Goal: Information Seeking & Learning: Check status

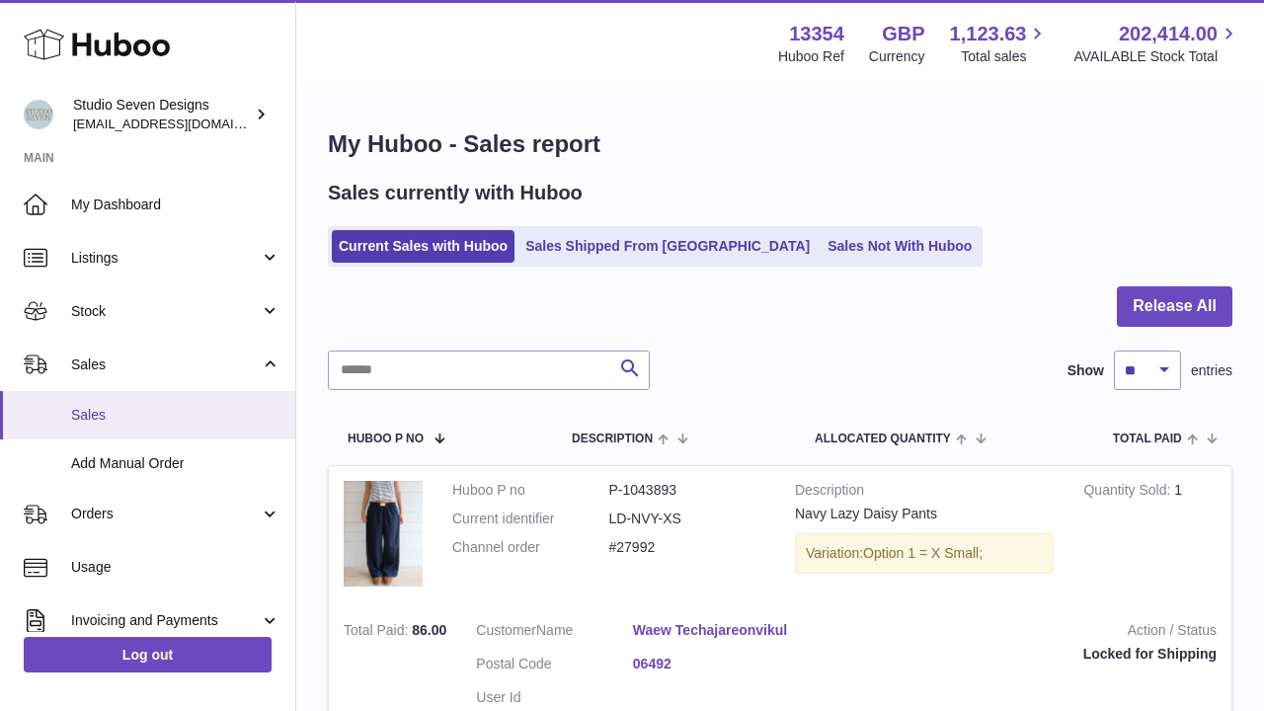
click at [143, 409] on span "Sales" at bounding box center [175, 415] width 209 height 19
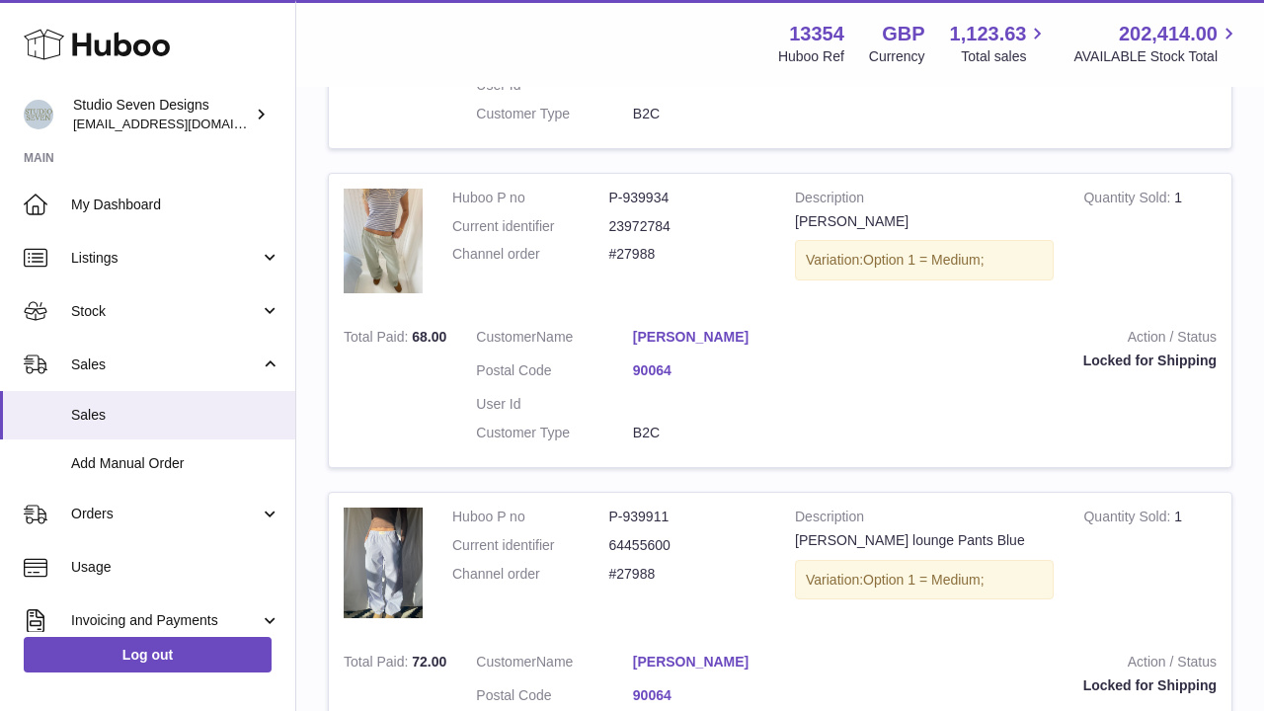
scroll to position [617, 0]
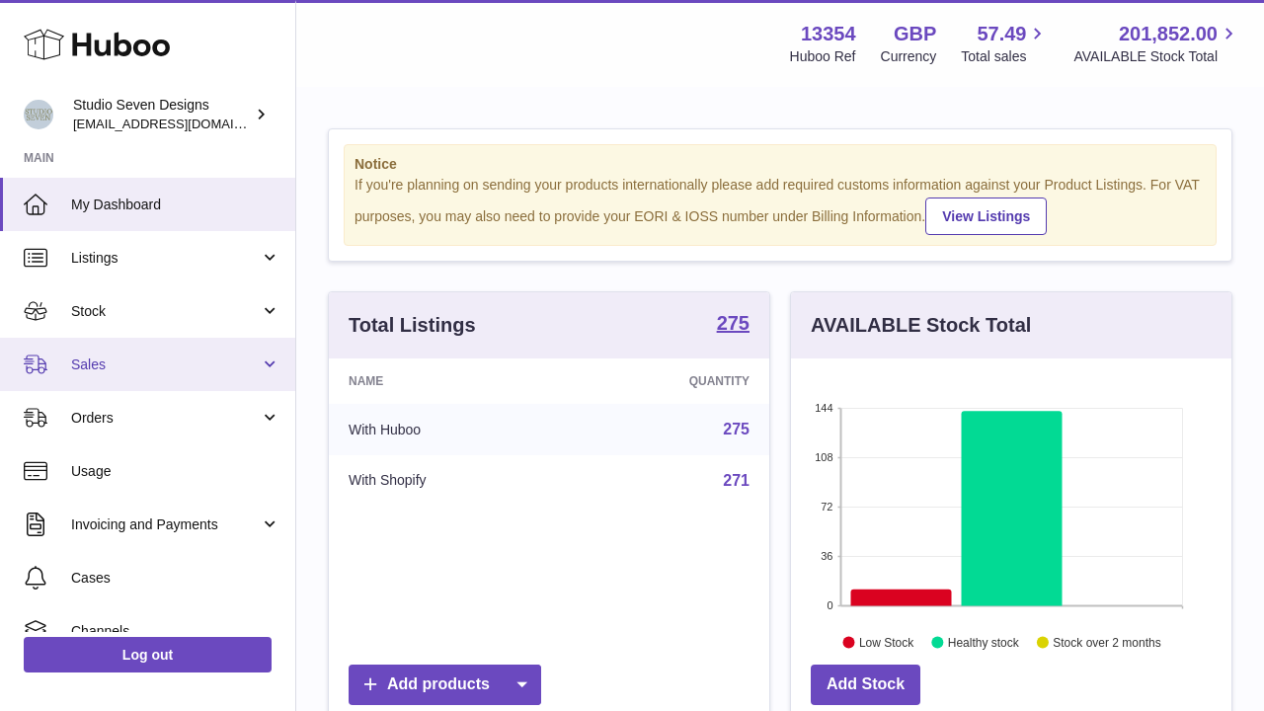
click at [171, 369] on span "Sales" at bounding box center [165, 364] width 189 height 19
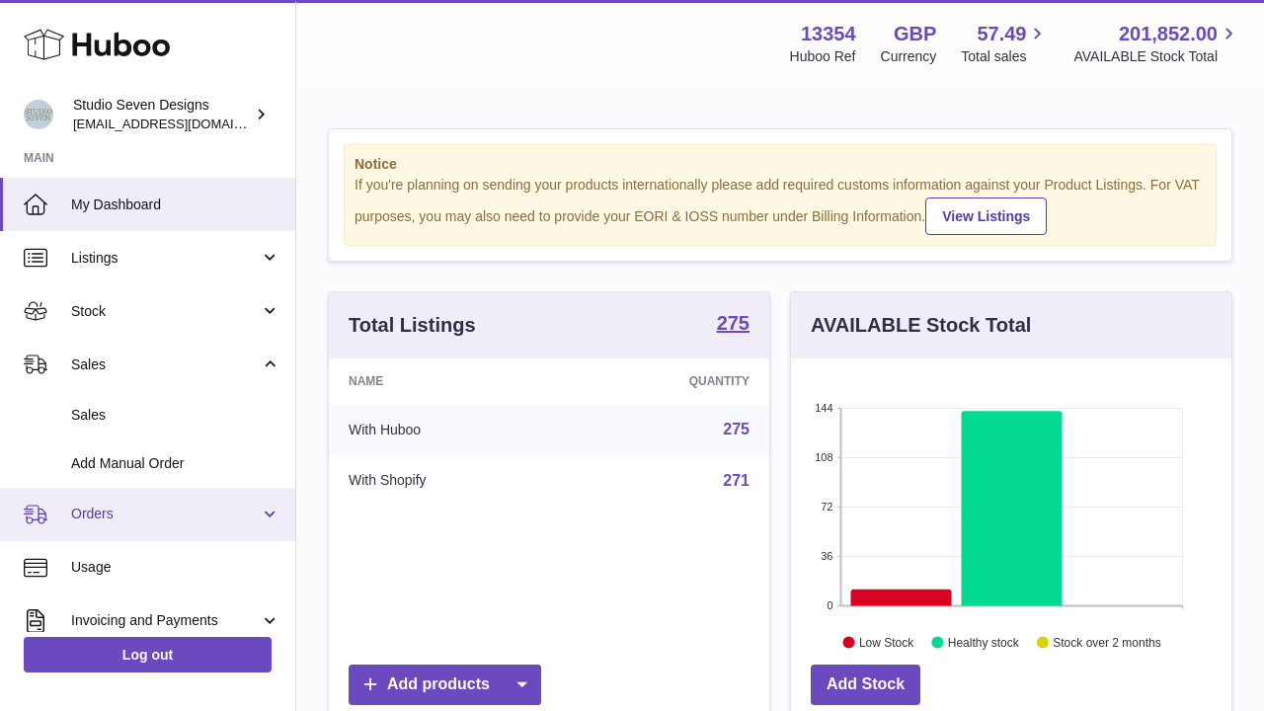
click at [99, 501] on link "Orders" at bounding box center [147, 514] width 295 height 53
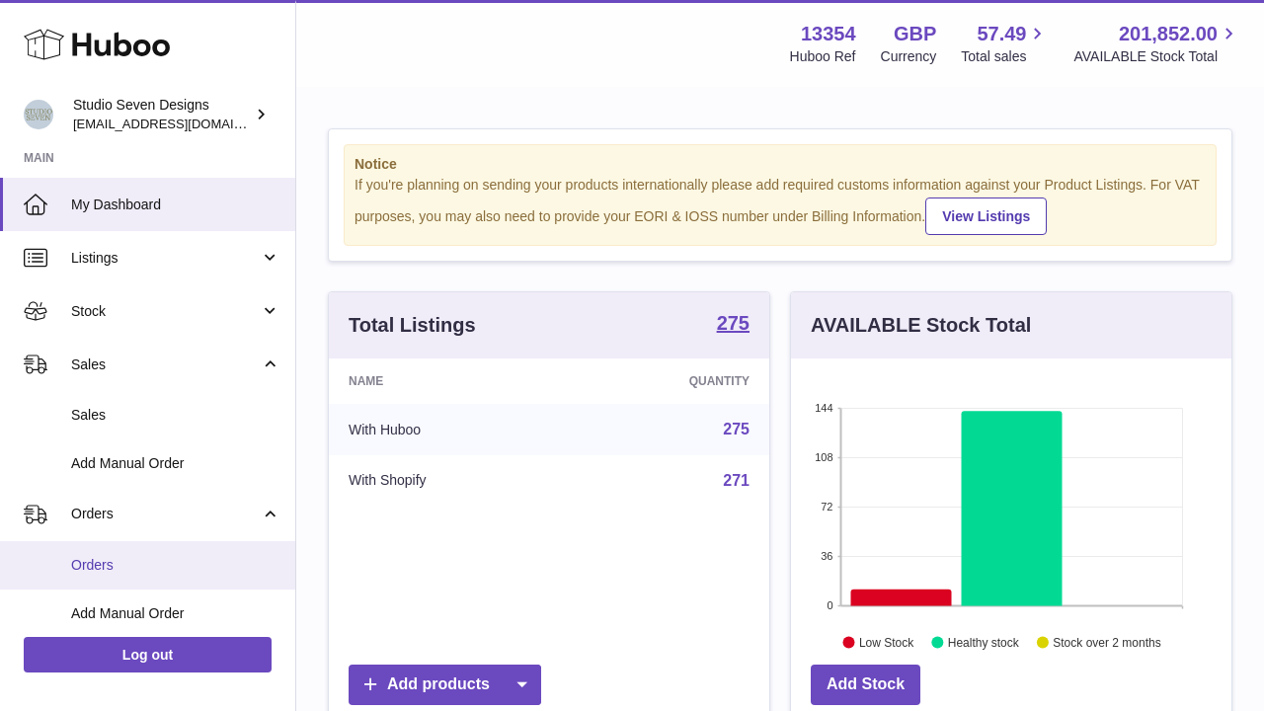
click at [96, 557] on span "Orders" at bounding box center [175, 565] width 209 height 19
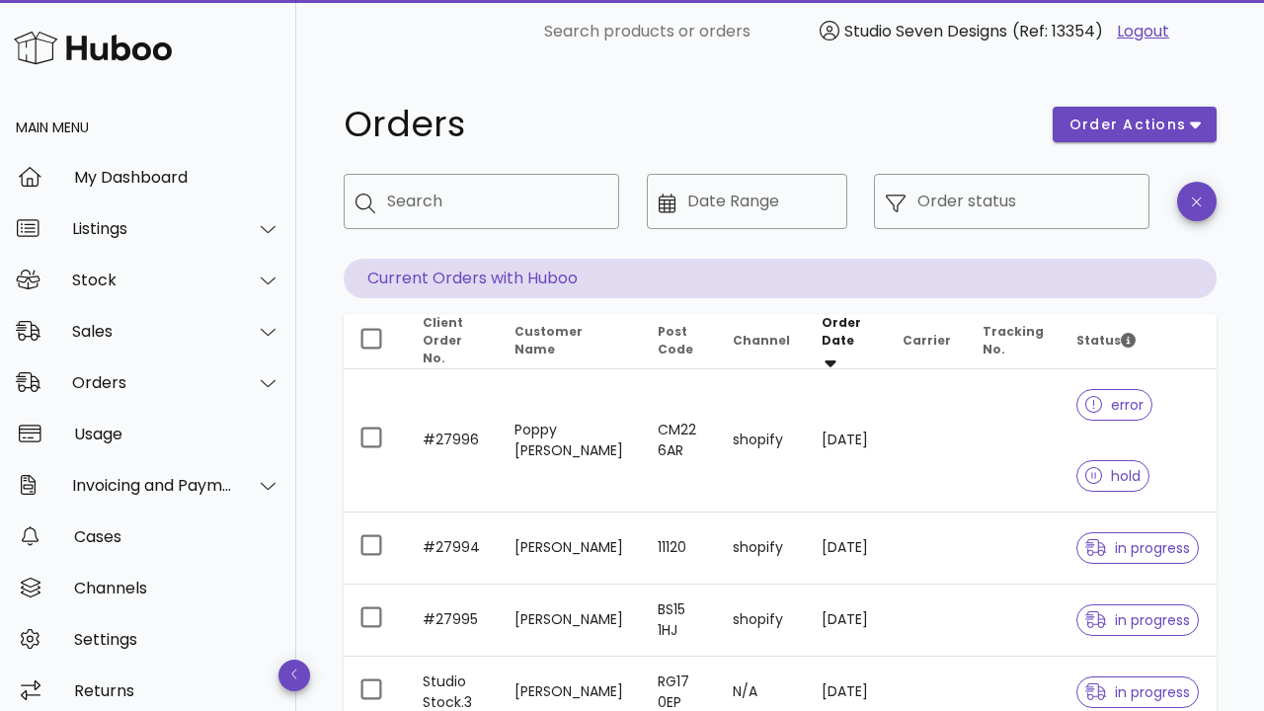
scroll to position [97, 0]
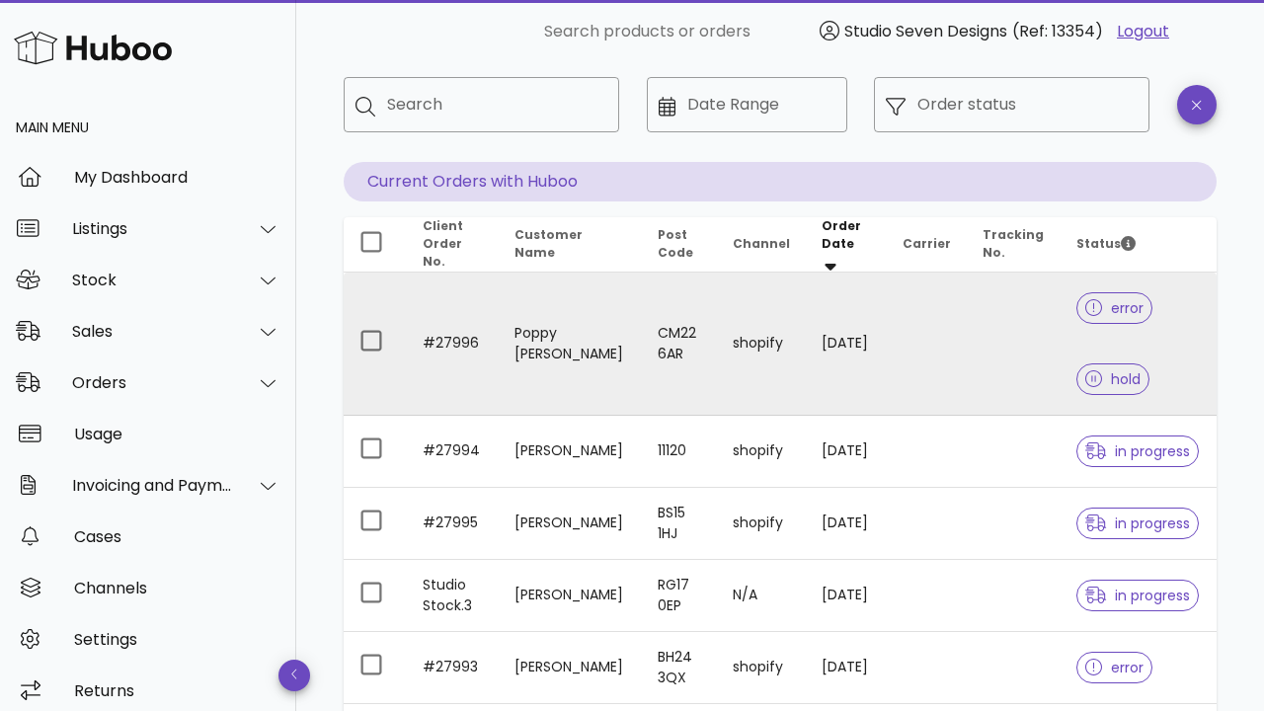
click at [1128, 301] on span "error" at bounding box center [1114, 308] width 58 height 14
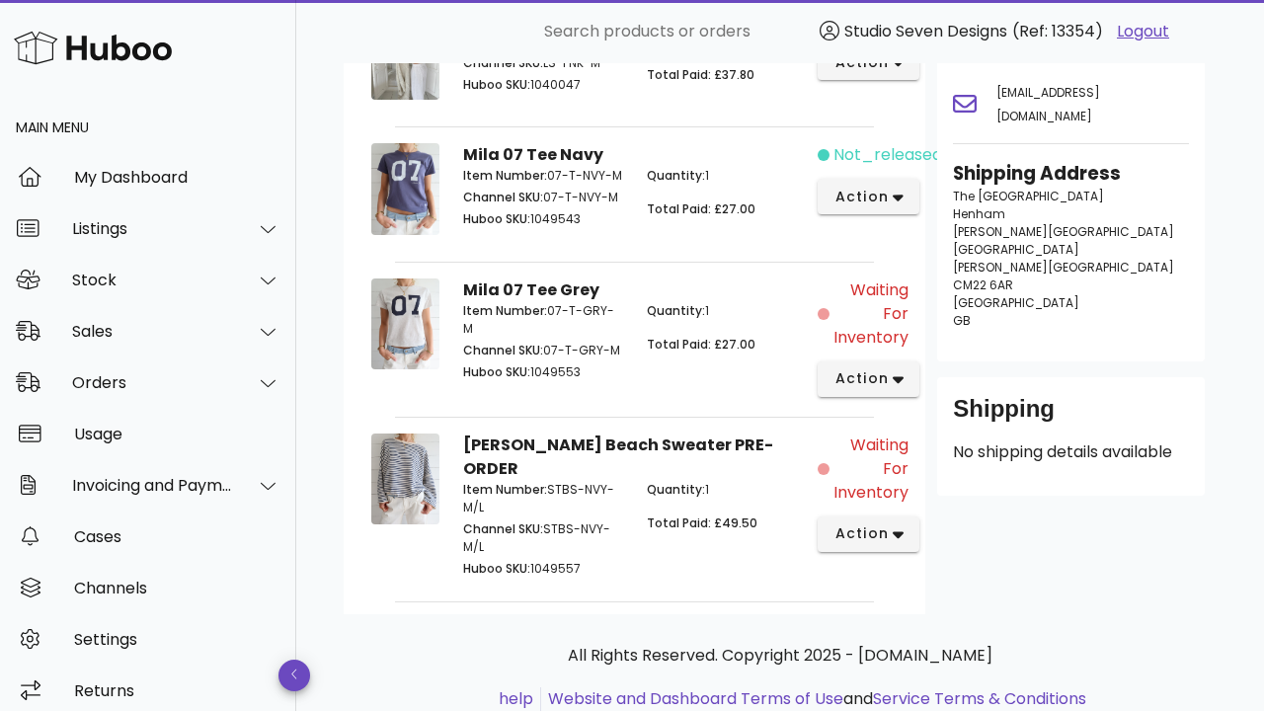
scroll to position [389, 0]
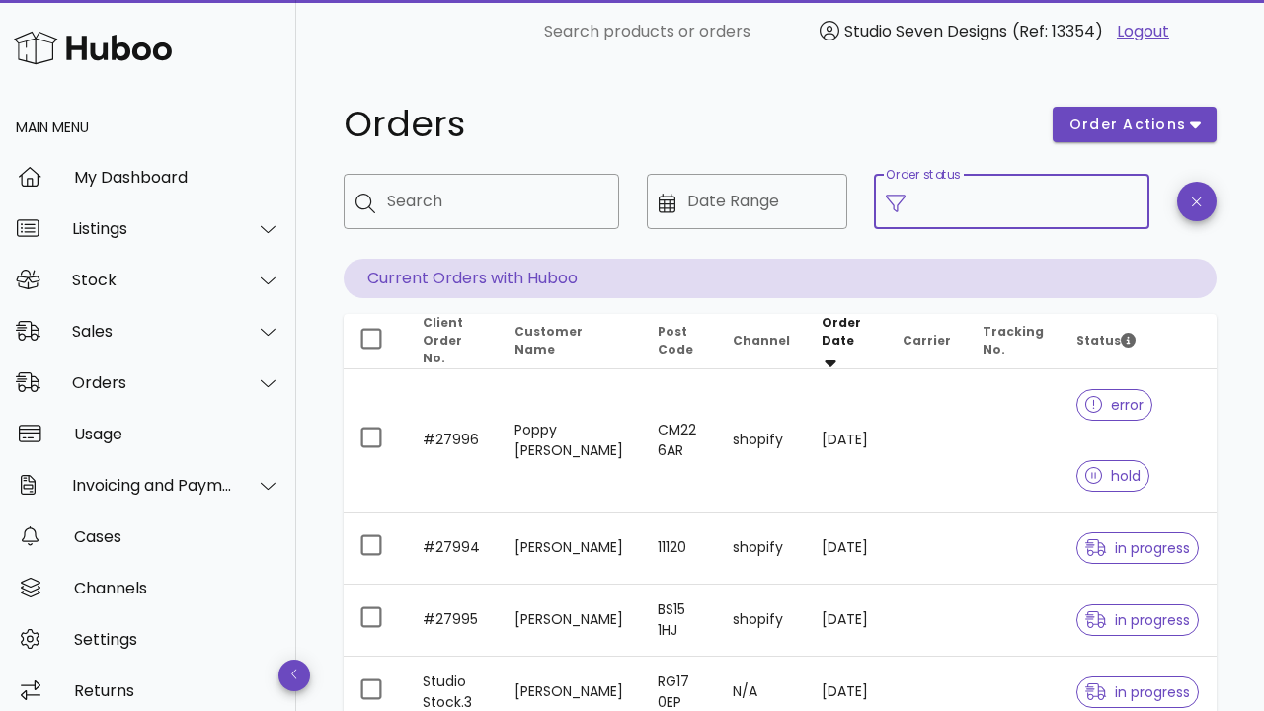
click at [1042, 200] on input "Order status" at bounding box center [1027, 202] width 220 height 32
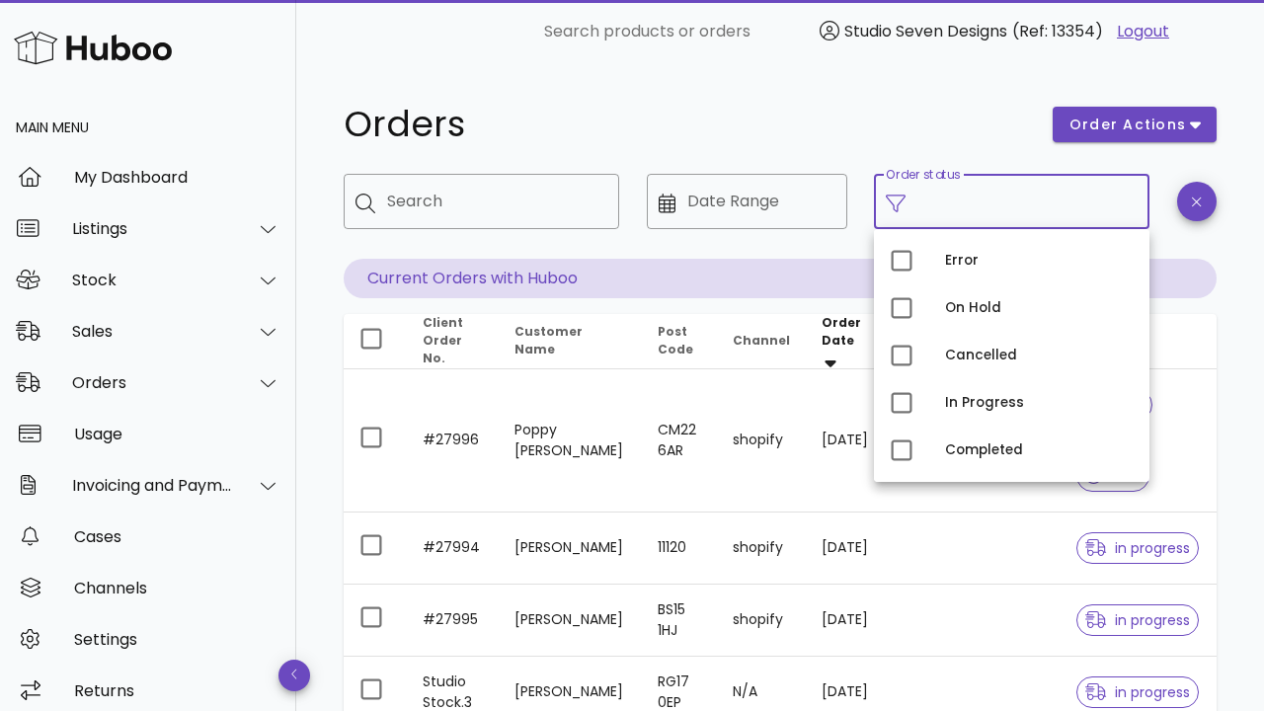
click at [1042, 200] on input "Order status" at bounding box center [1027, 202] width 220 height 32
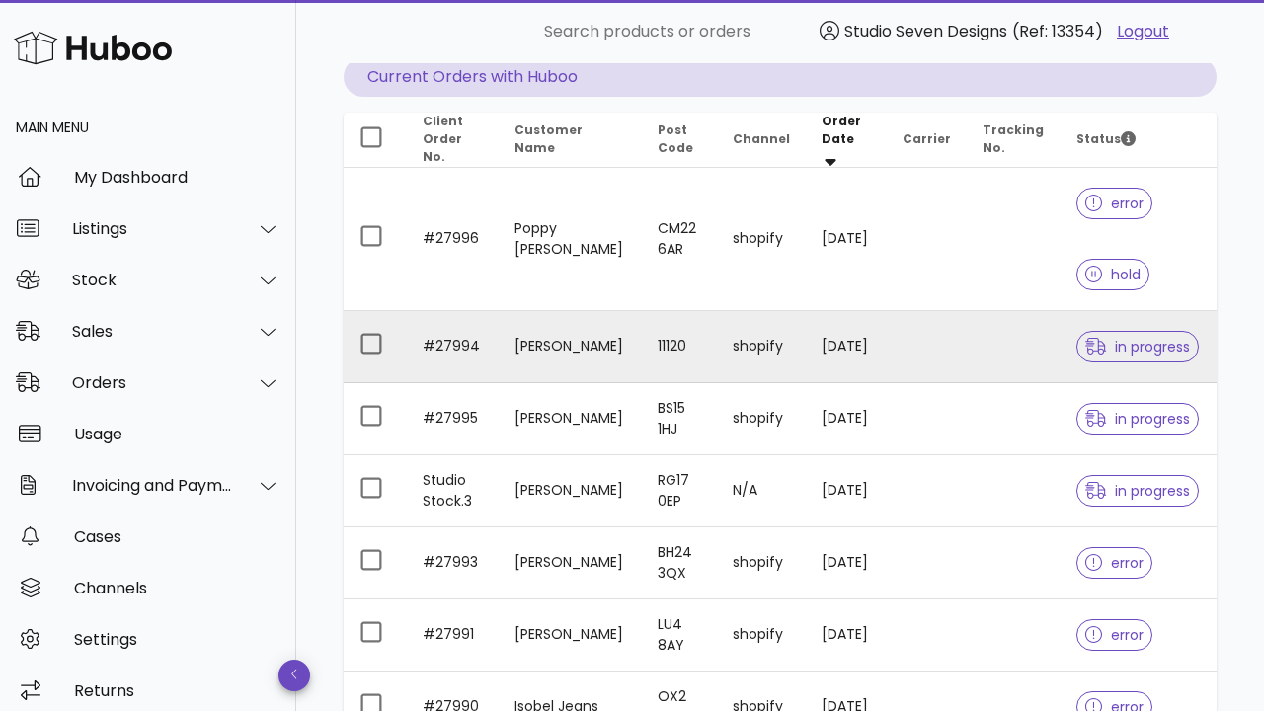
scroll to position [423, 0]
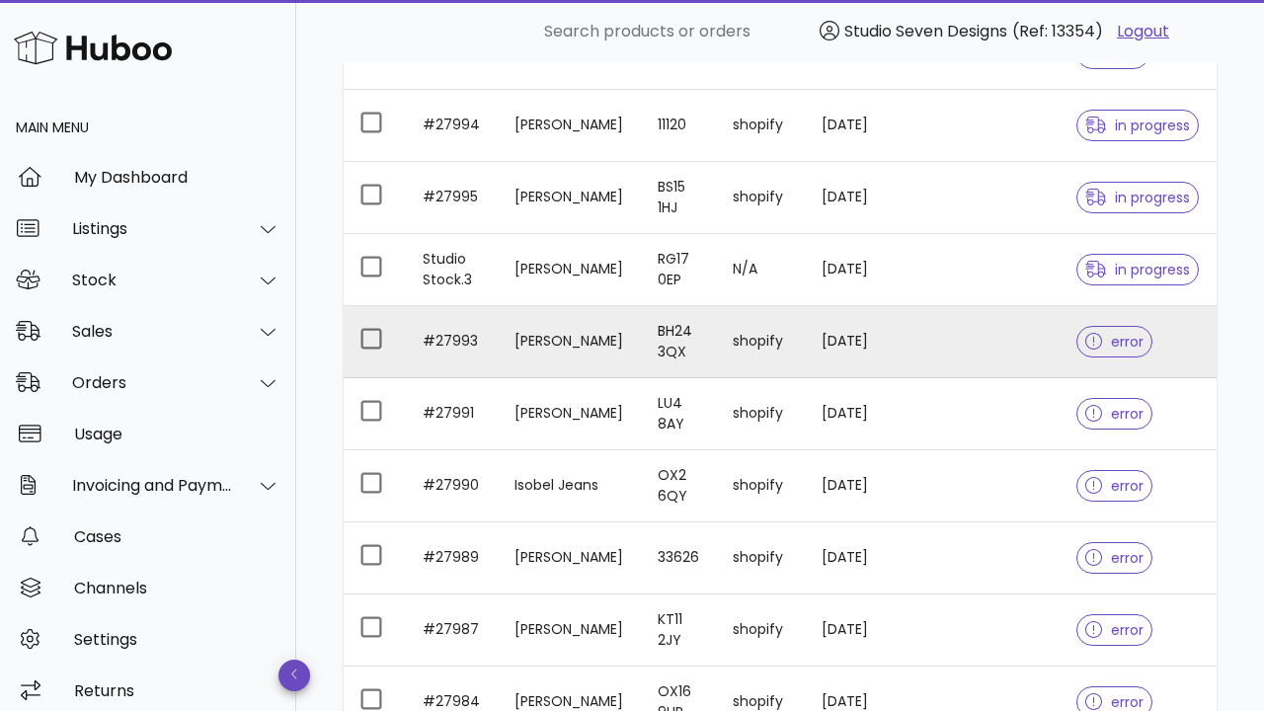
click at [1098, 326] on span "error" at bounding box center [1114, 342] width 76 height 32
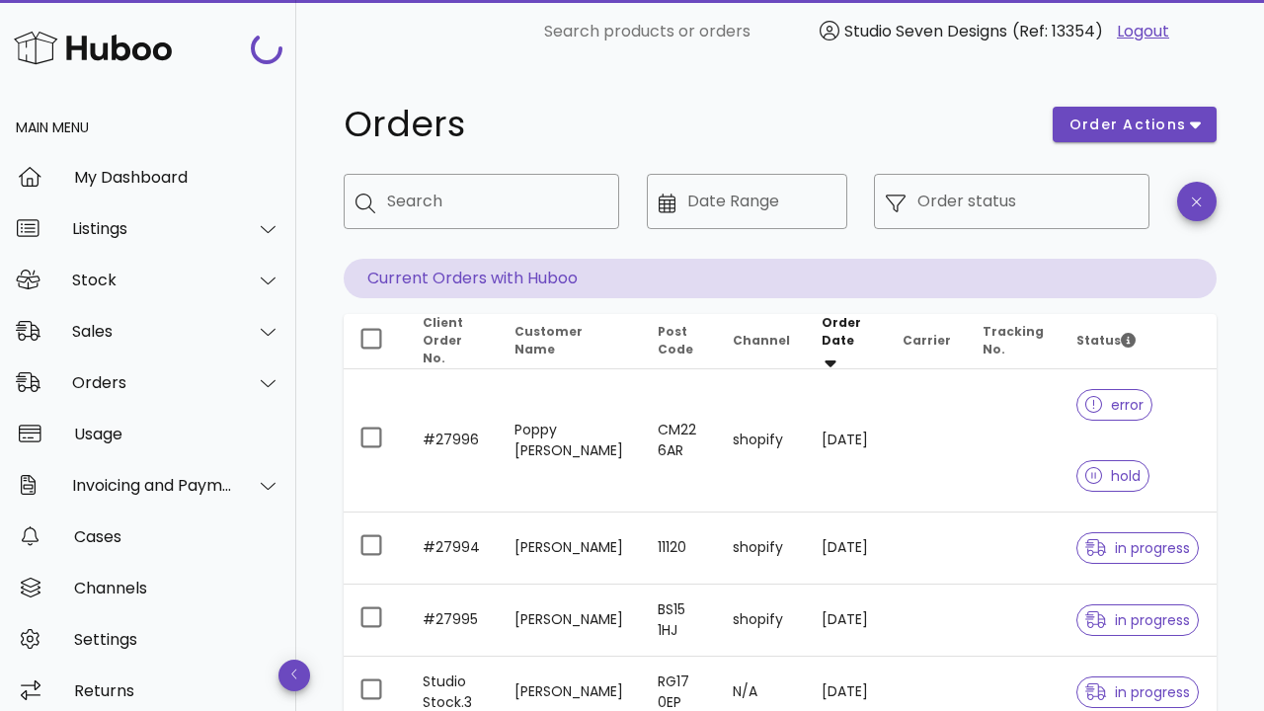
scroll to position [423, 0]
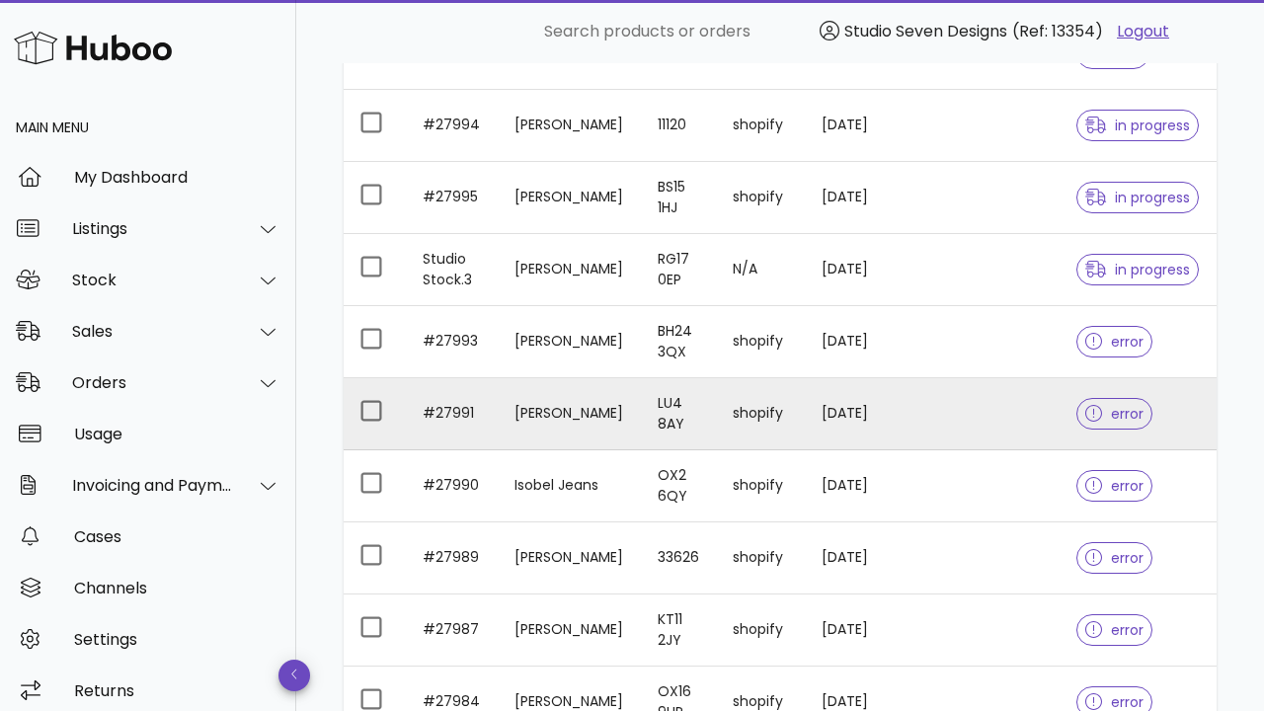
click at [1094, 410] on icon at bounding box center [1094, 414] width 18 height 18
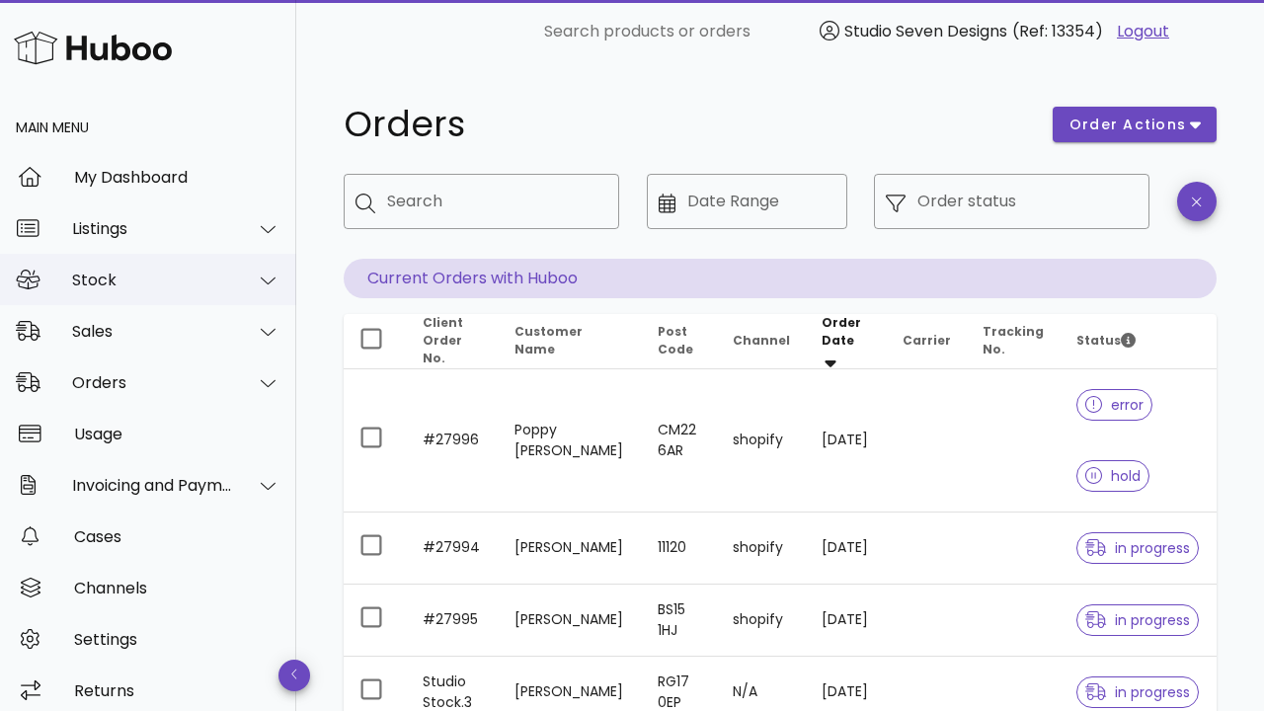
click at [147, 272] on div "Stock" at bounding box center [152, 280] width 161 height 19
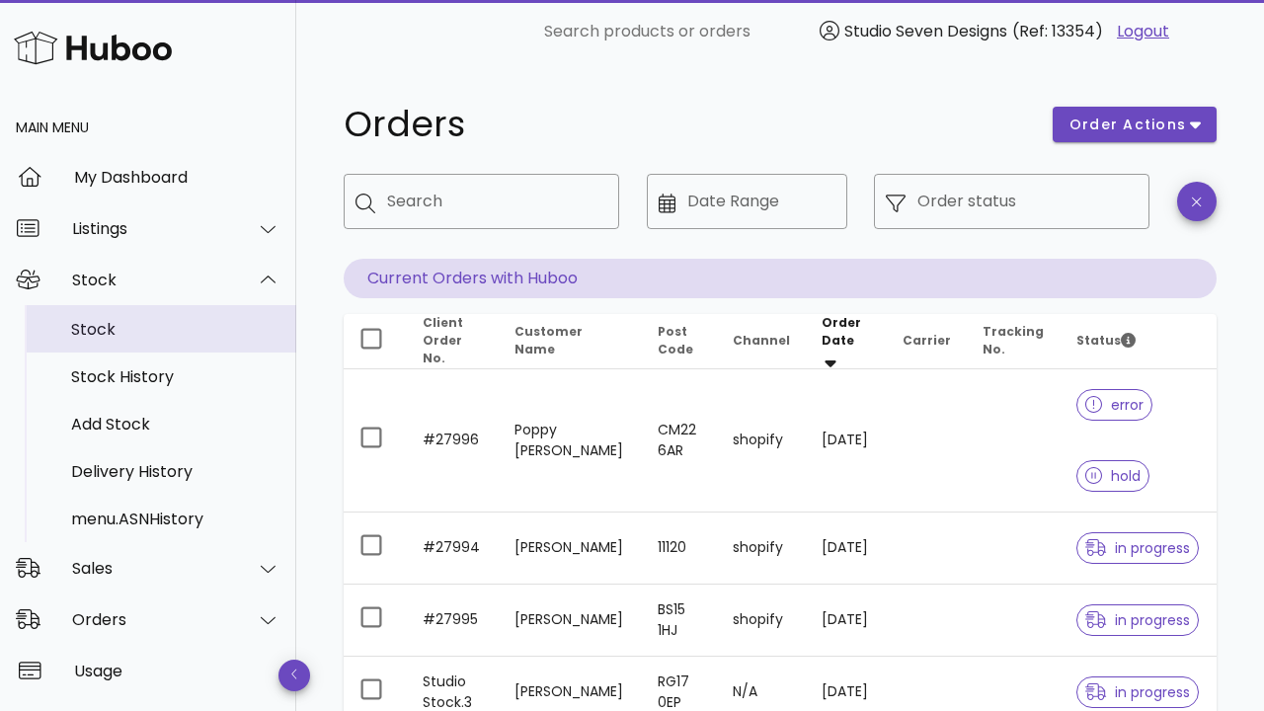
click at [147, 327] on div "Stock" at bounding box center [175, 329] width 209 height 19
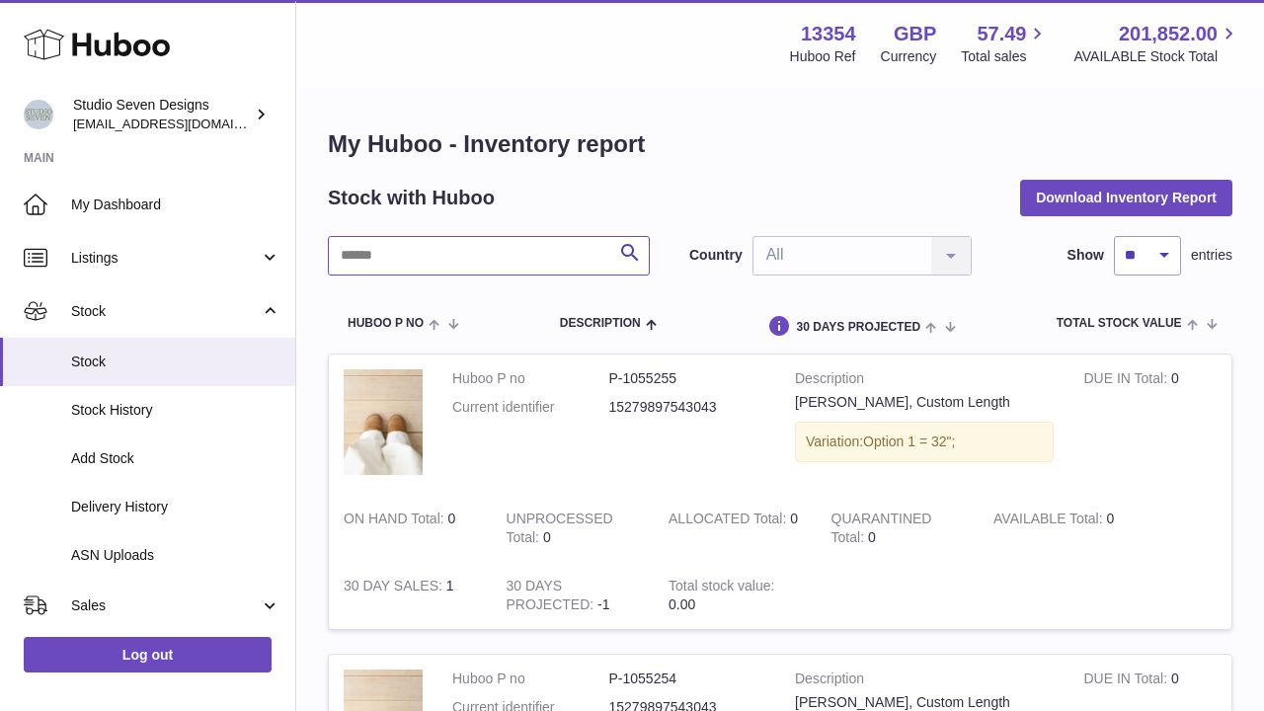
click at [385, 258] on input "text" at bounding box center [489, 255] width 322 height 39
type input "*"
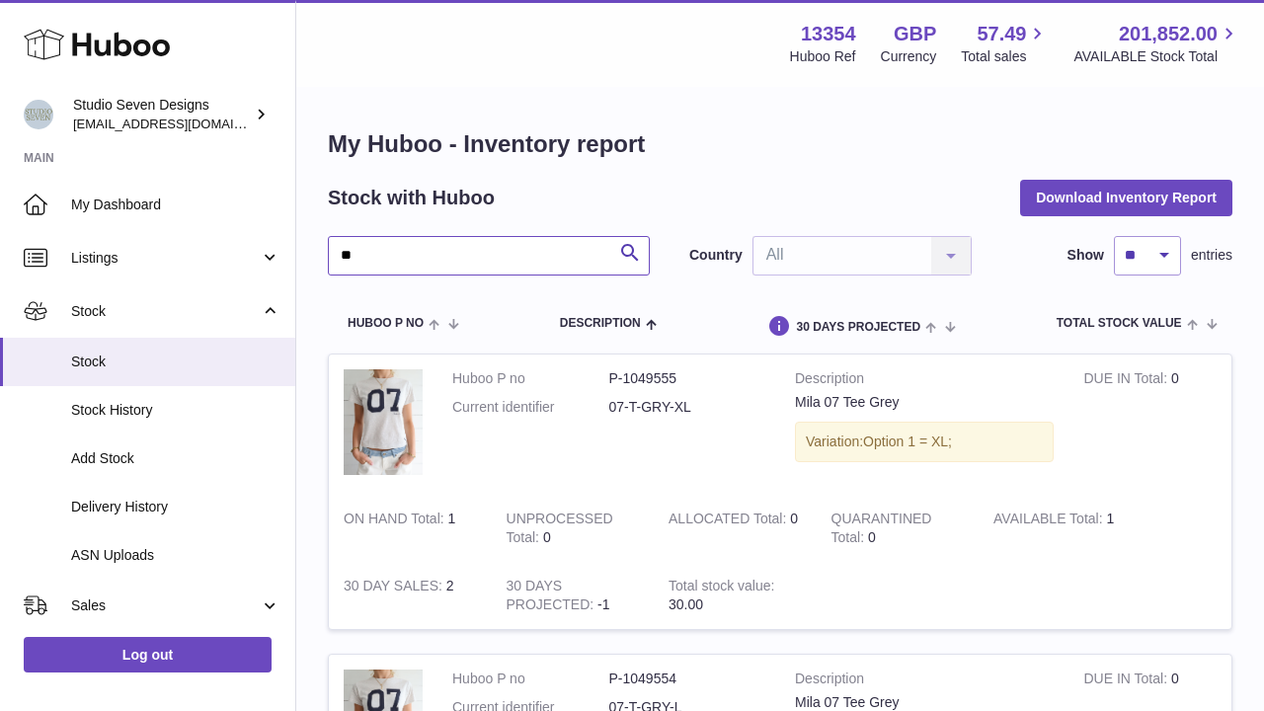
type input "*"
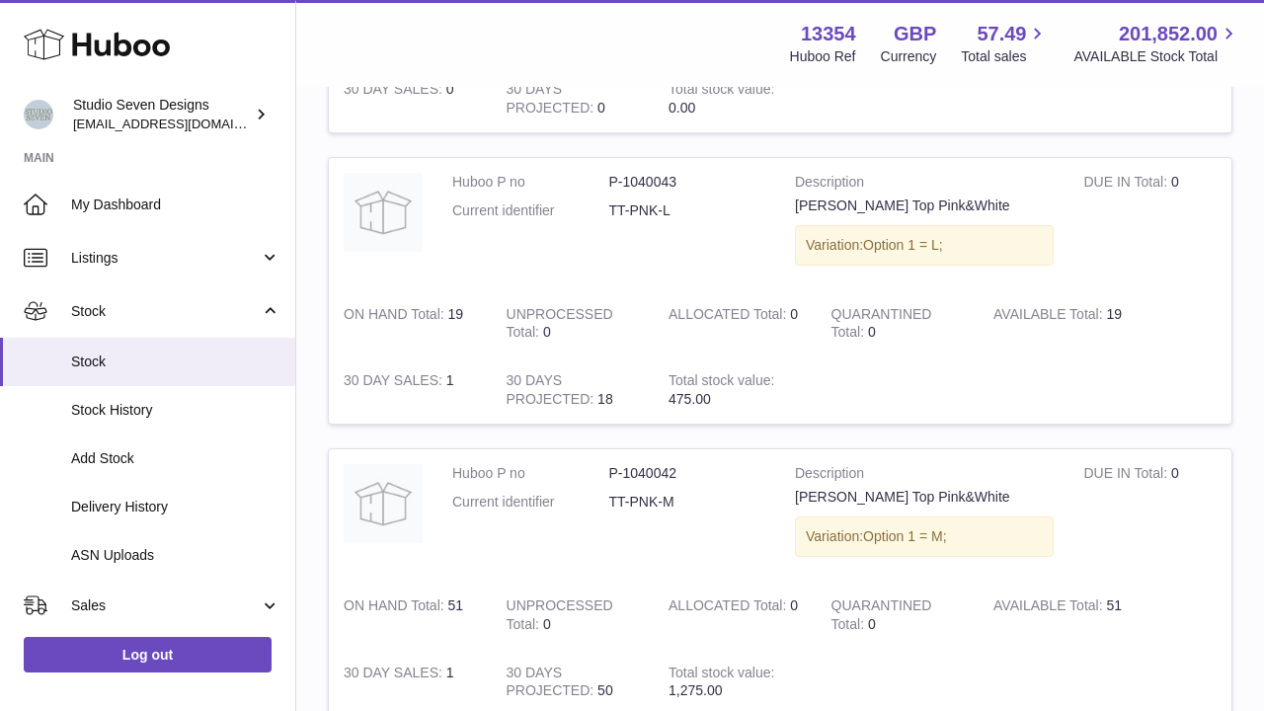
scroll to position [2057, 0]
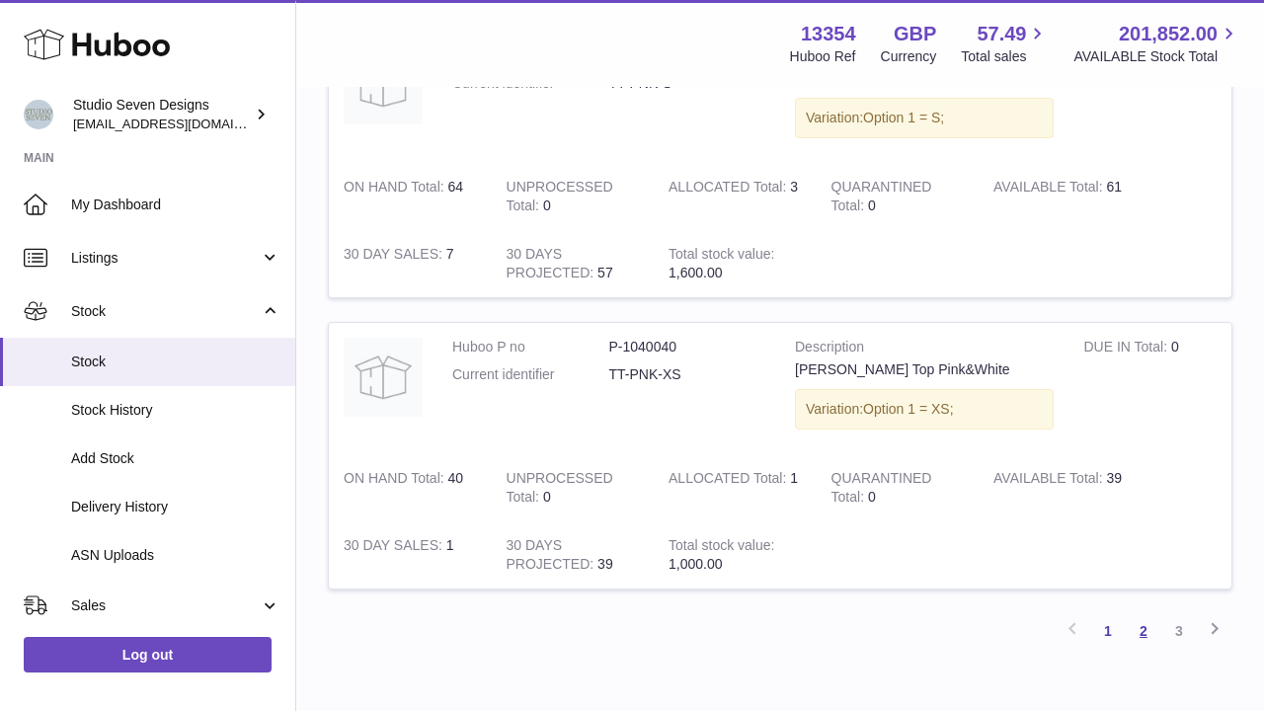
click at [1146, 613] on link "2" at bounding box center [1144, 631] width 36 height 36
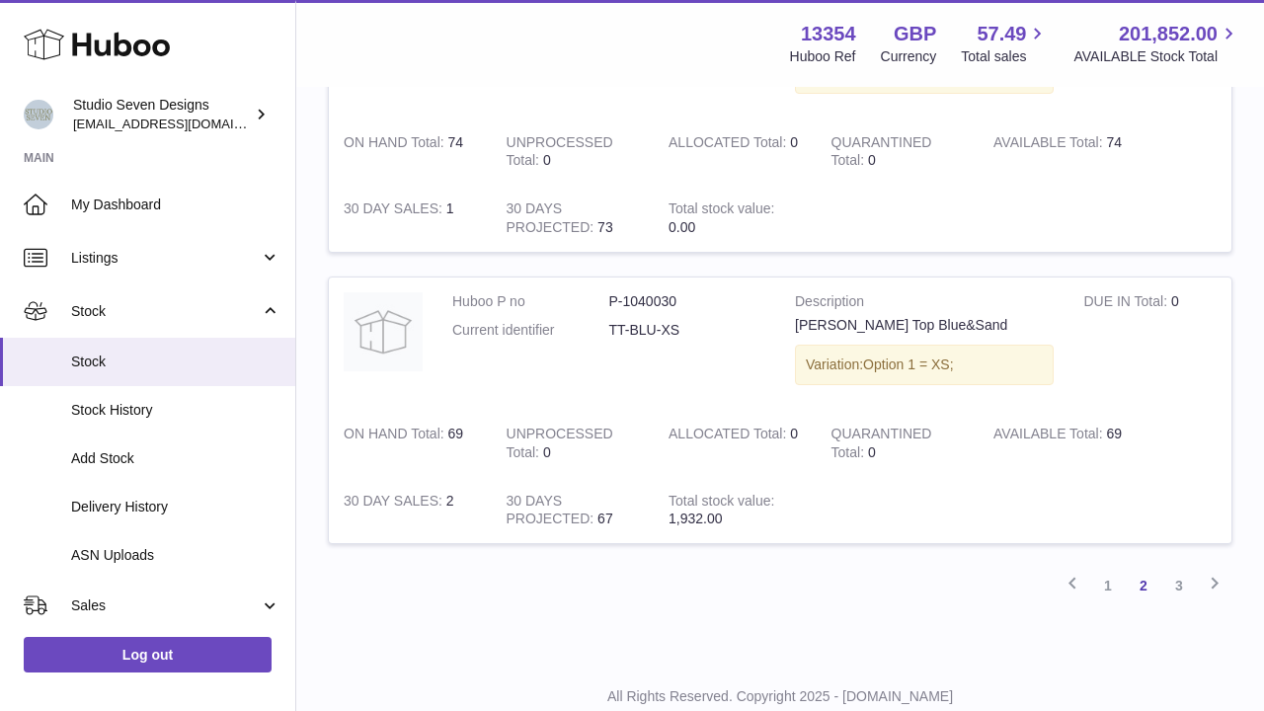
scroll to position [2699, 0]
click at [1175, 569] on link "3" at bounding box center [1179, 587] width 36 height 36
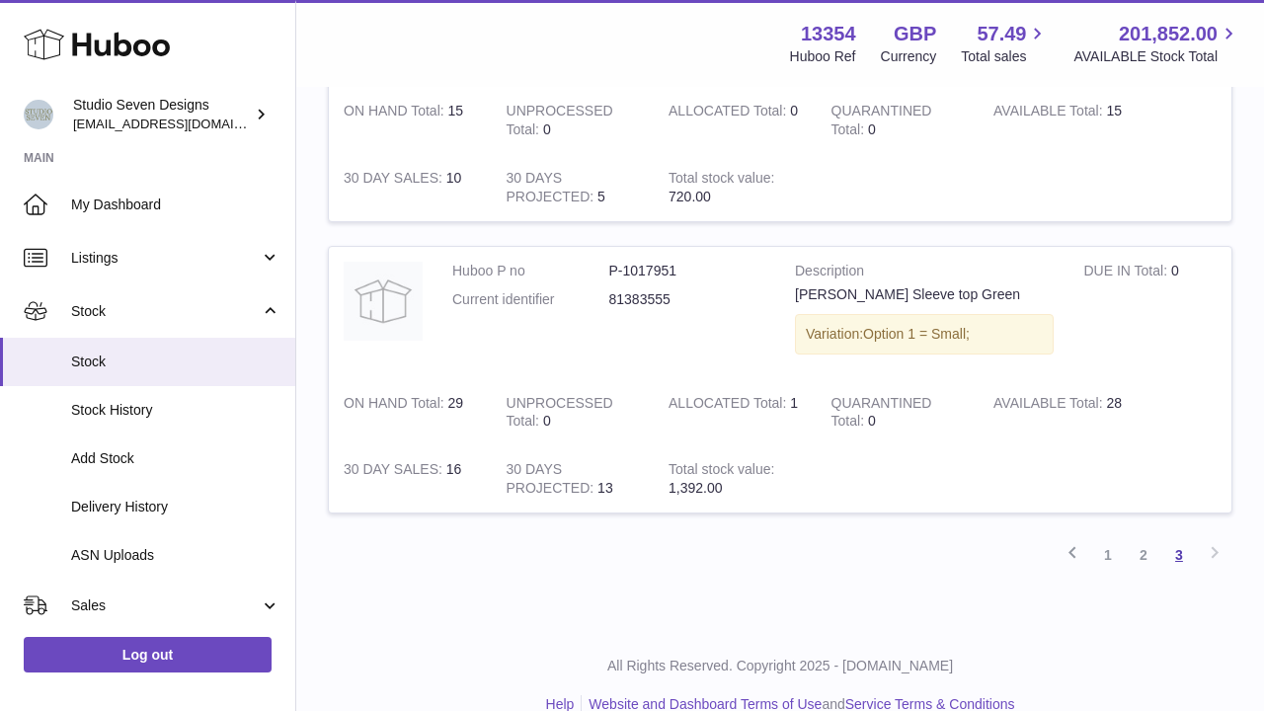
scroll to position [1273, 0]
click at [1211, 538] on div "Previous 1 2 3 Next" at bounding box center [780, 556] width 904 height 36
click at [1142, 538] on link "2" at bounding box center [1144, 556] width 36 height 36
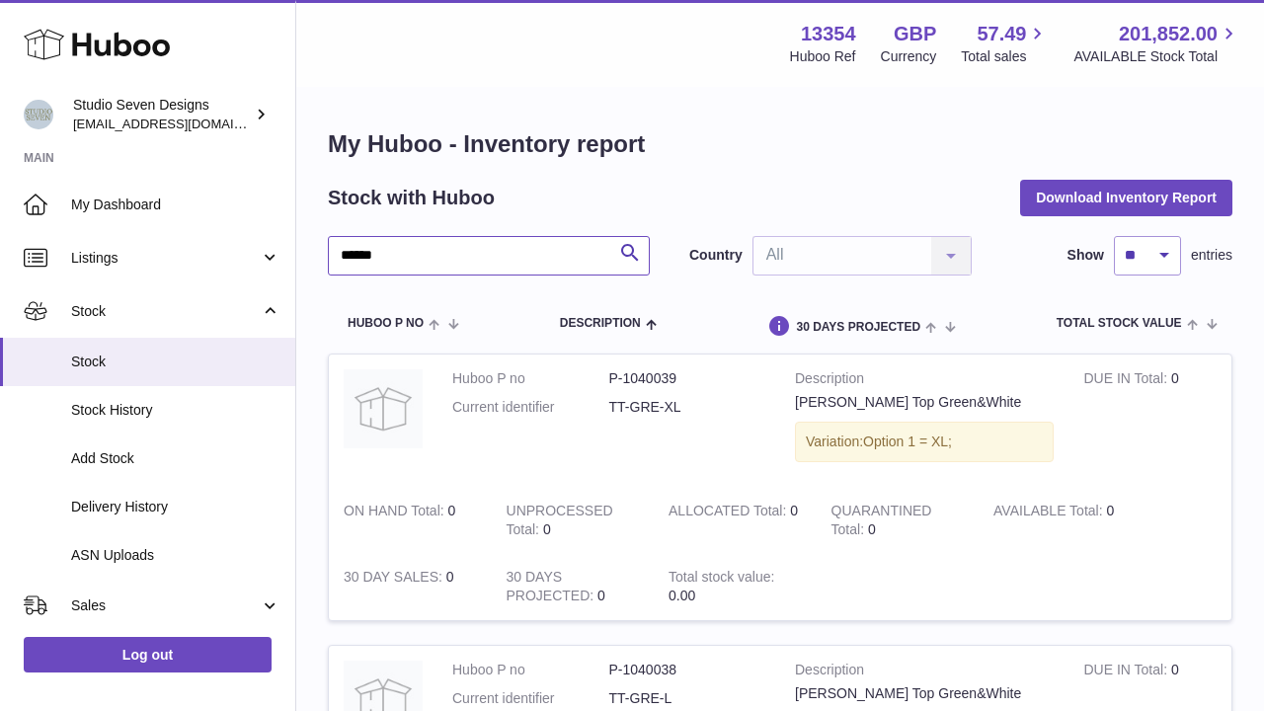
click at [419, 242] on input "******" at bounding box center [489, 255] width 322 height 39
click at [421, 253] on input "******" at bounding box center [489, 255] width 322 height 39
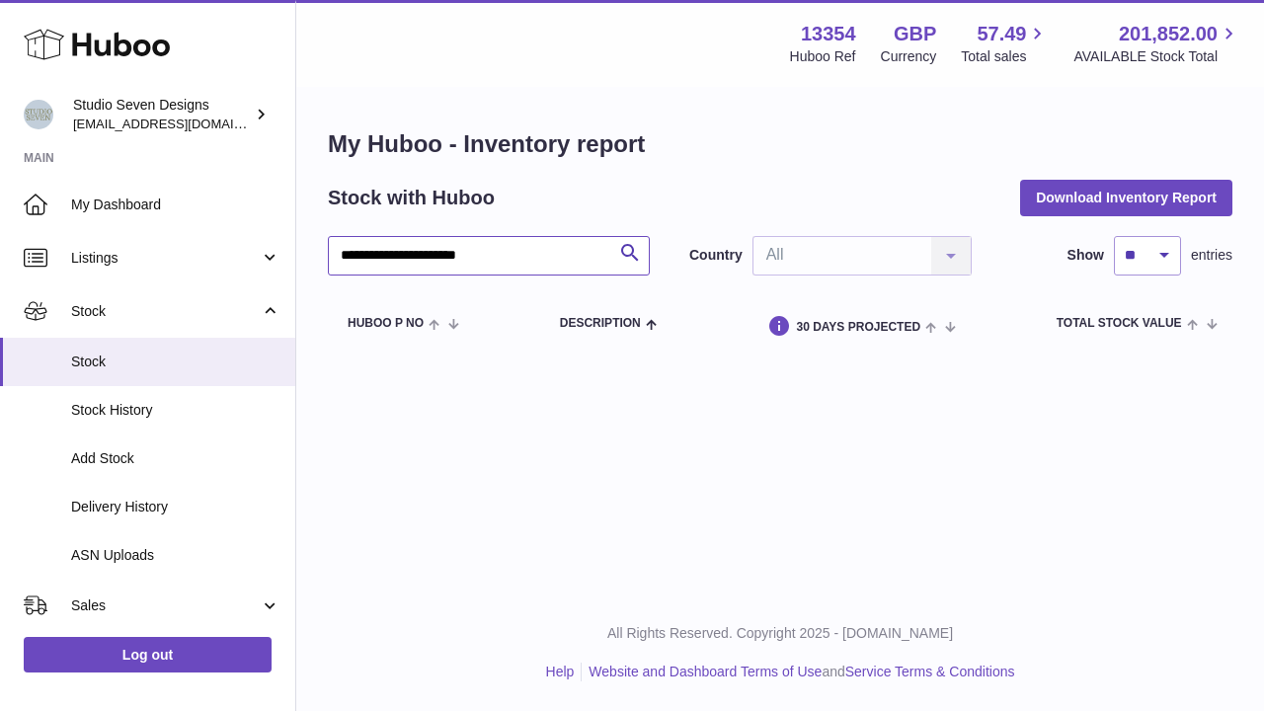
click at [363, 254] on input "**********" at bounding box center [489, 255] width 322 height 39
click at [450, 243] on input "**********" at bounding box center [489, 255] width 322 height 39
click at [452, 262] on input "**********" at bounding box center [489, 255] width 322 height 39
type input "**********"
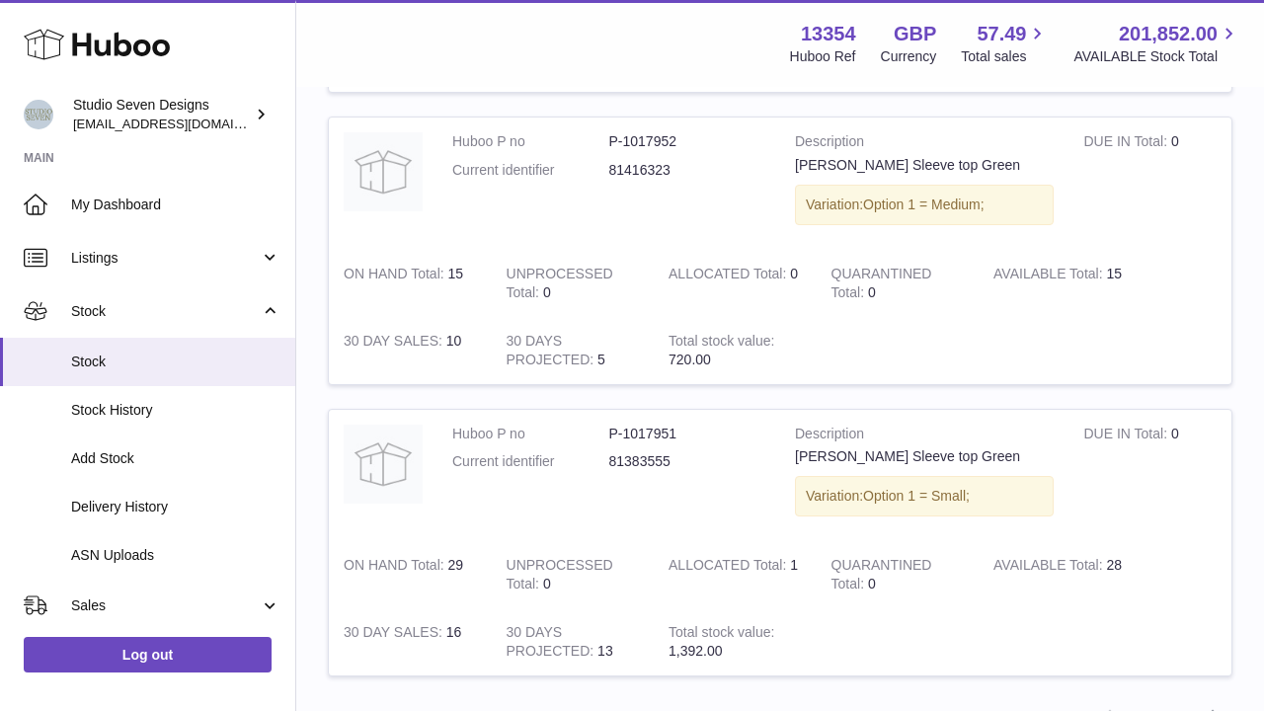
scroll to position [2699, 0]
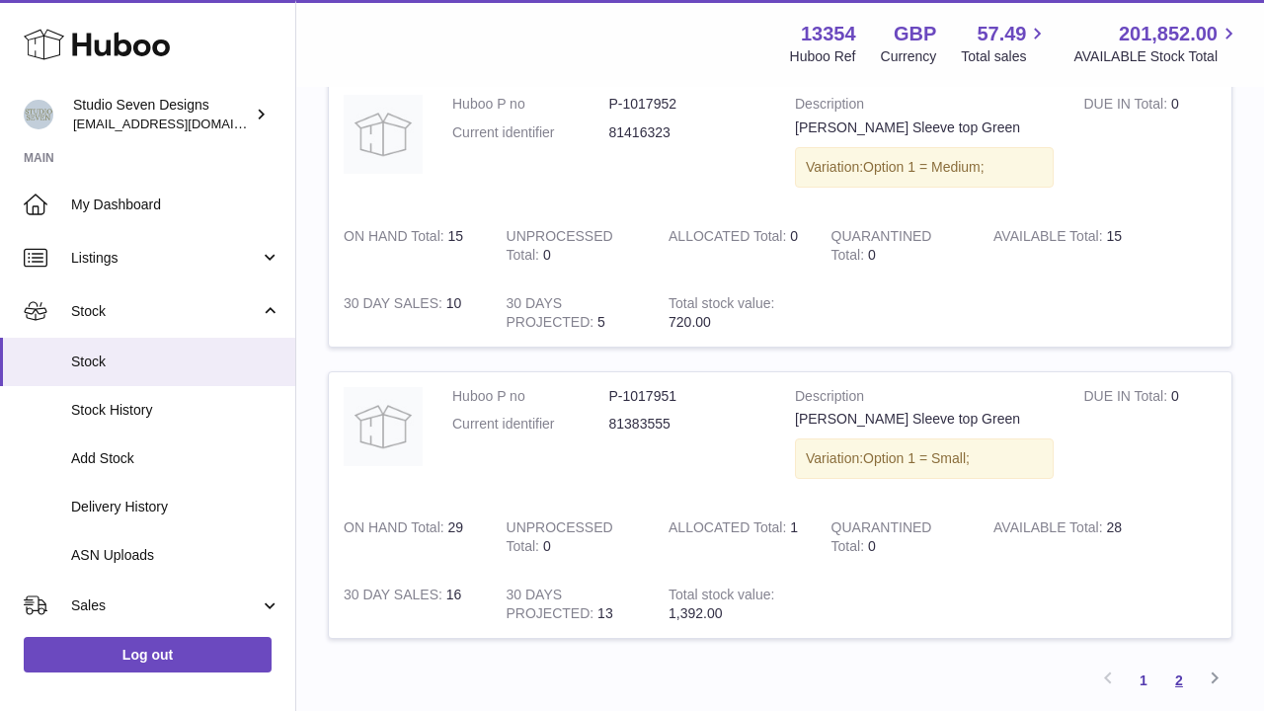
click at [1174, 663] on link "2" at bounding box center [1179, 681] width 36 height 36
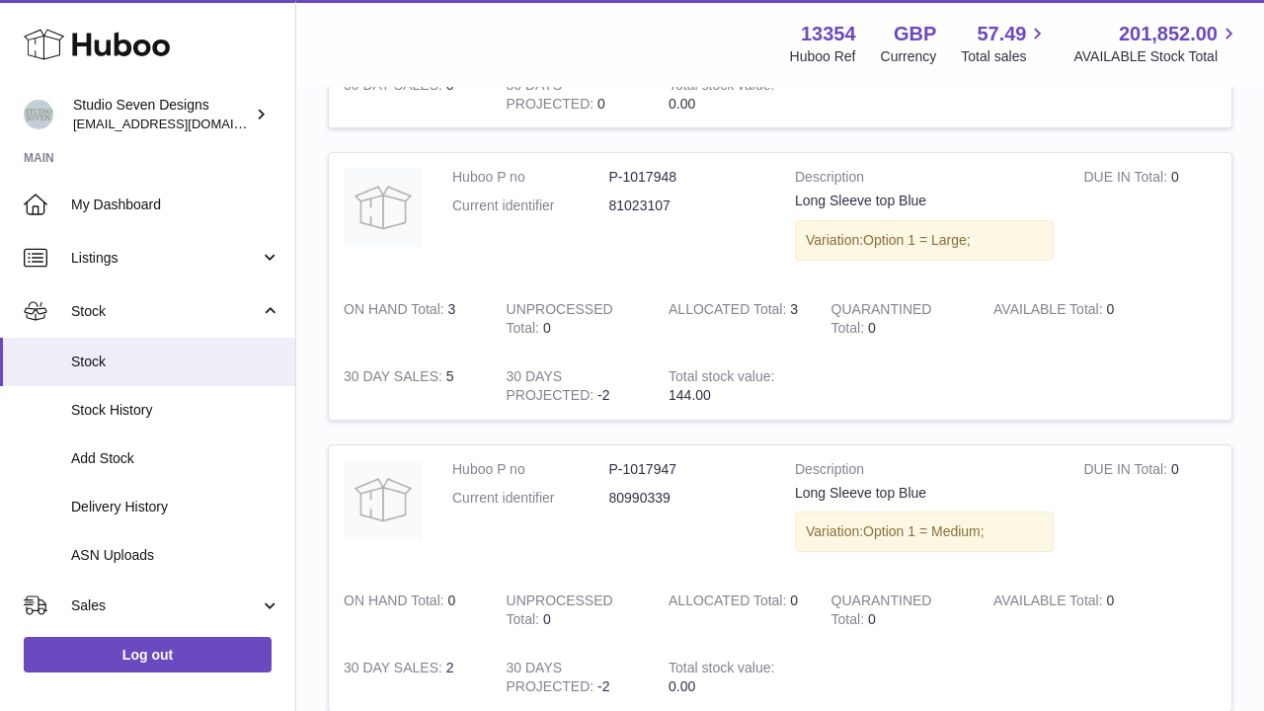
scroll to position [715, 0]
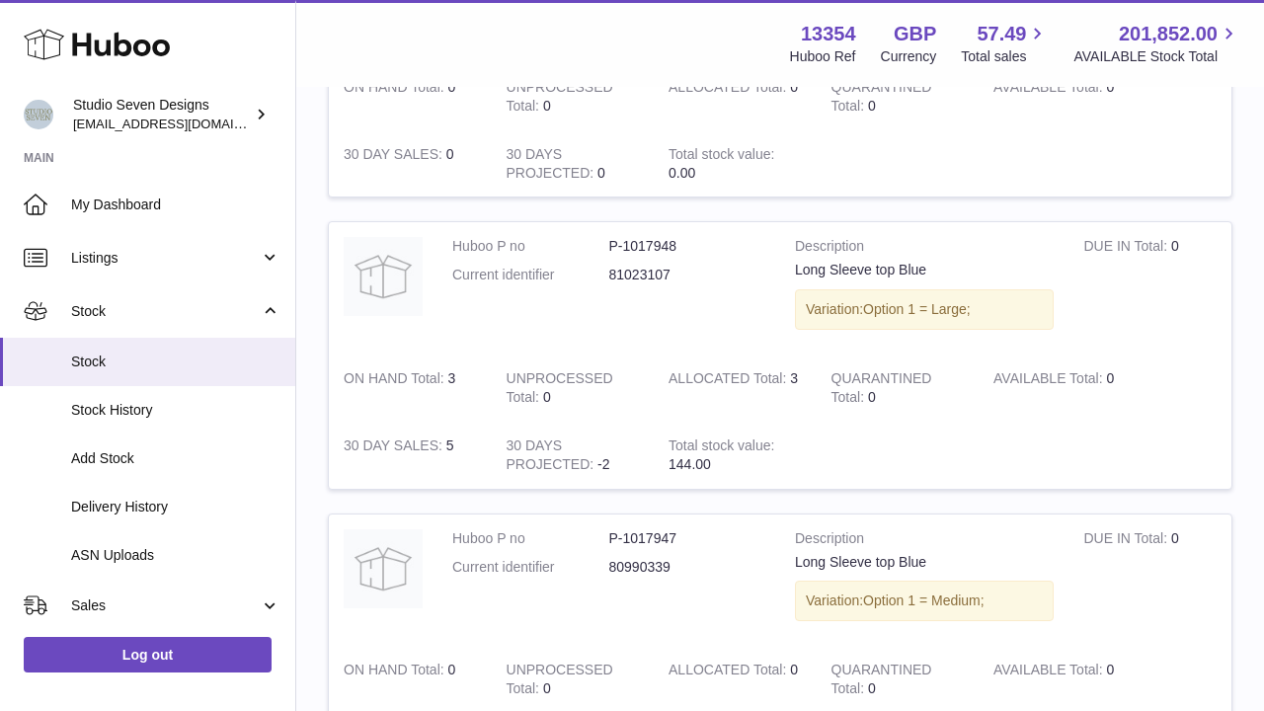
click at [728, 370] on strong "ALLOCATED Total" at bounding box center [728, 380] width 121 height 21
click at [740, 371] on strong "ALLOCATED Total" at bounding box center [728, 380] width 121 height 21
click at [744, 370] on strong "ALLOCATED Total" at bounding box center [728, 380] width 121 height 21
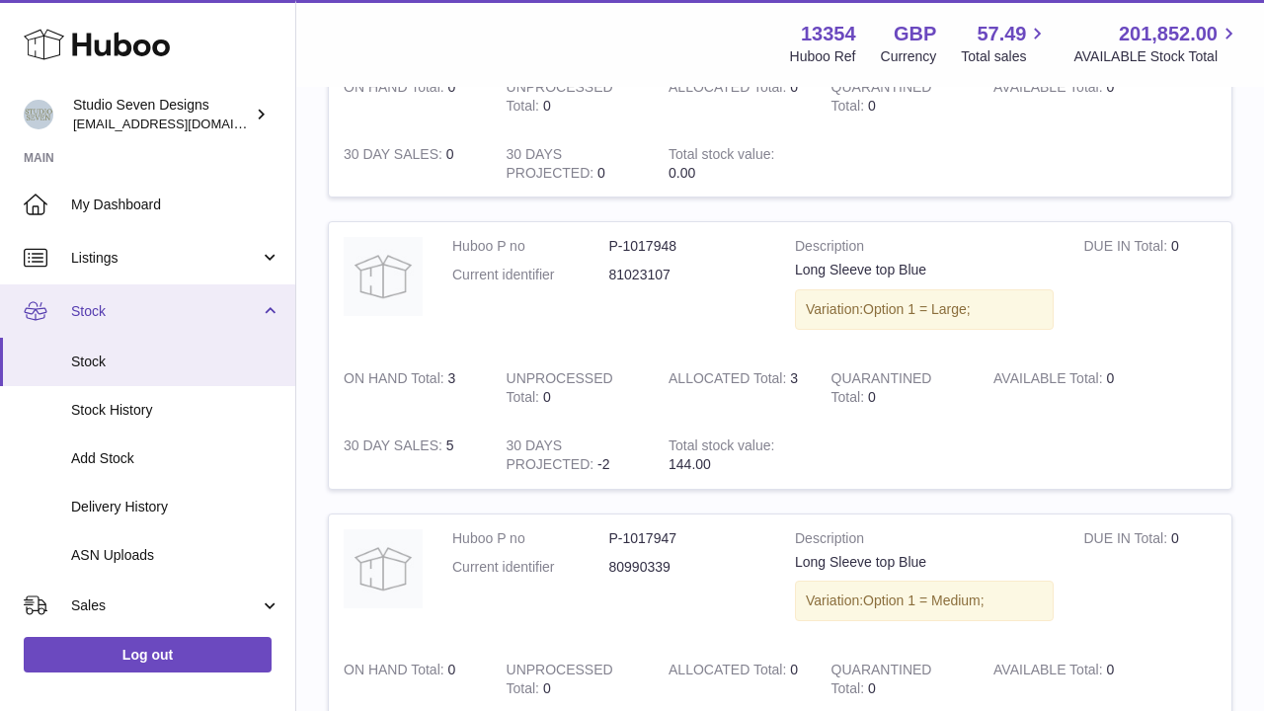
scroll to position [0, 0]
click at [259, 311] on link "Stock" at bounding box center [147, 310] width 295 height 53
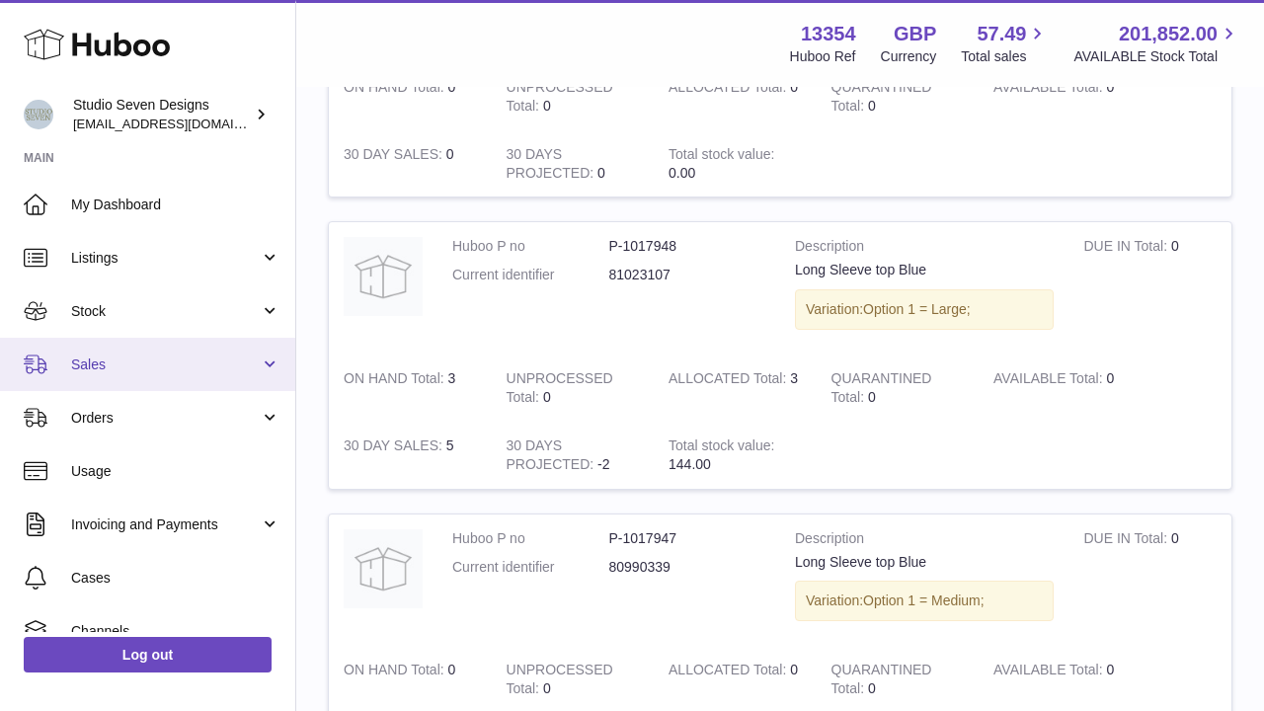
click at [187, 351] on link "Sales" at bounding box center [147, 364] width 295 height 53
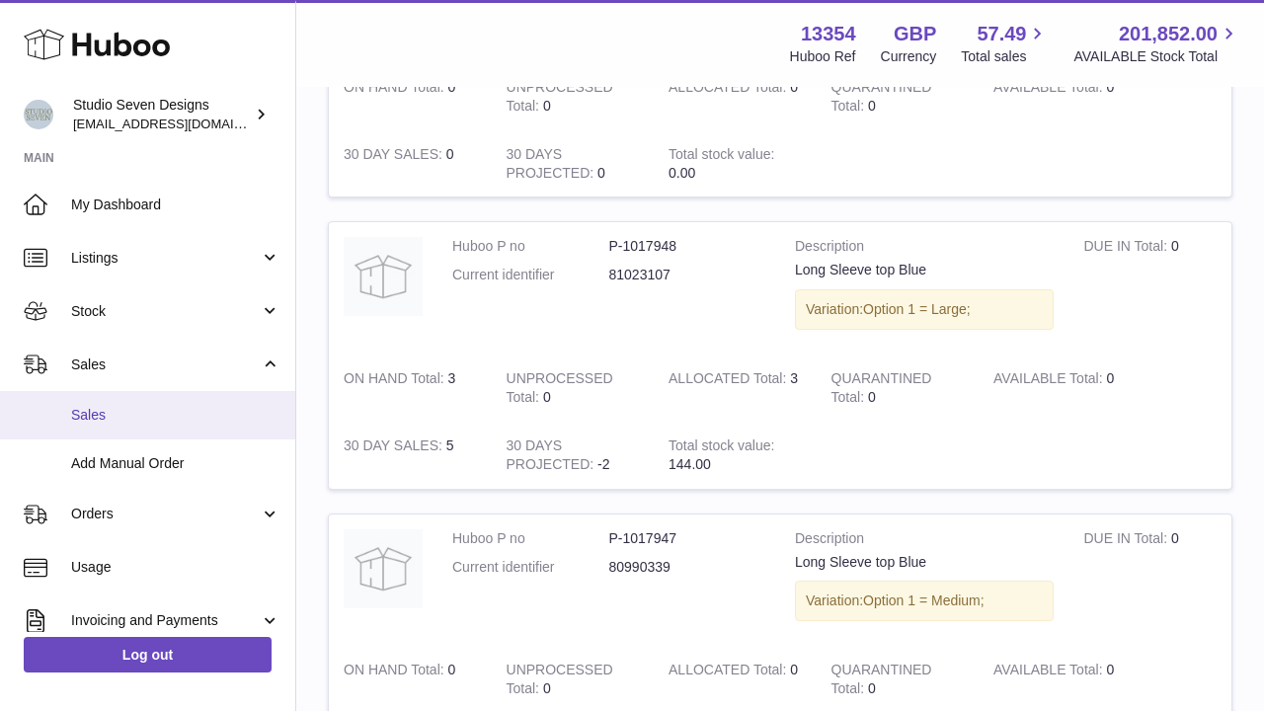
click at [128, 398] on link "Sales" at bounding box center [147, 415] width 295 height 48
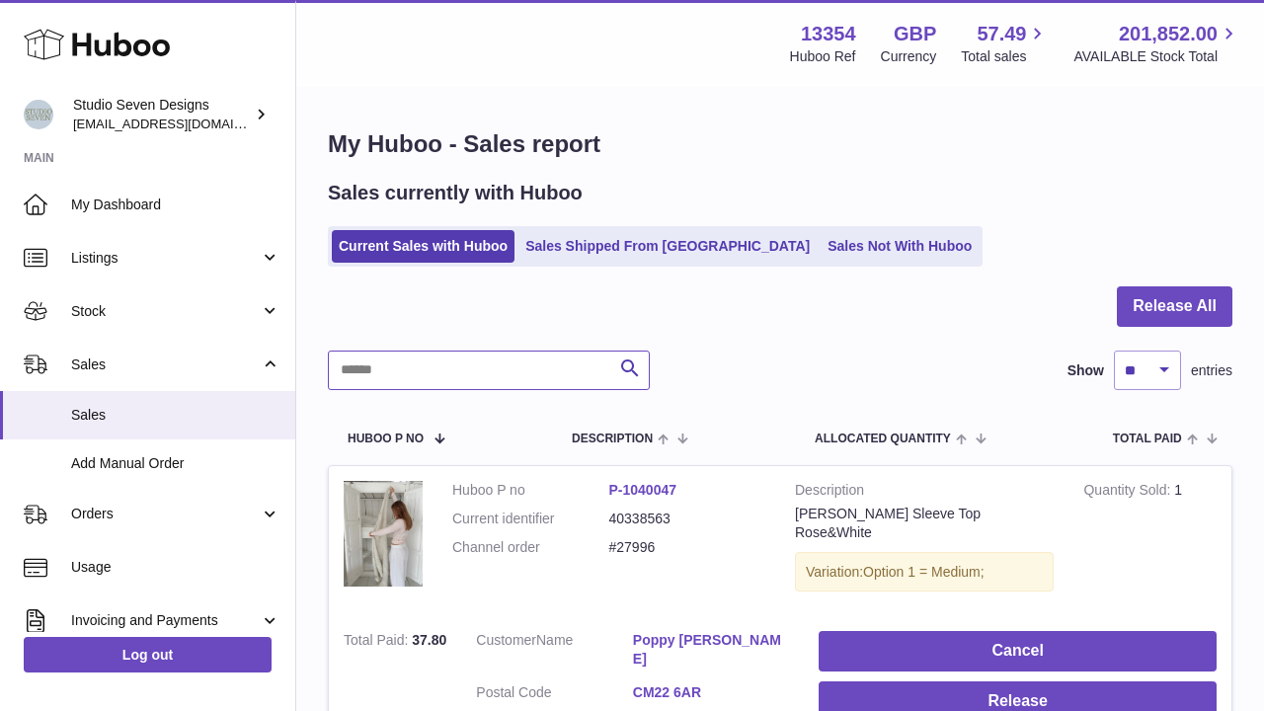
click at [470, 377] on input "text" at bounding box center [489, 370] width 322 height 39
paste input "*****"
type input "*****"
